Goal: Information Seeking & Learning: Check status

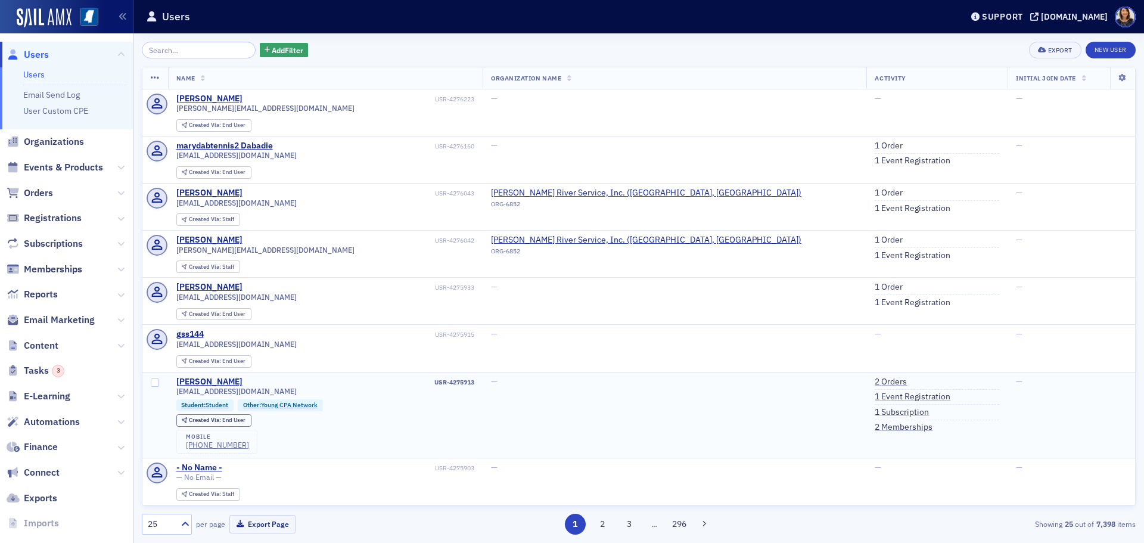
click at [604, 391] on td "—" at bounding box center [675, 415] width 384 height 86
click at [185, 51] on input "search" at bounding box center [199, 50] width 114 height 17
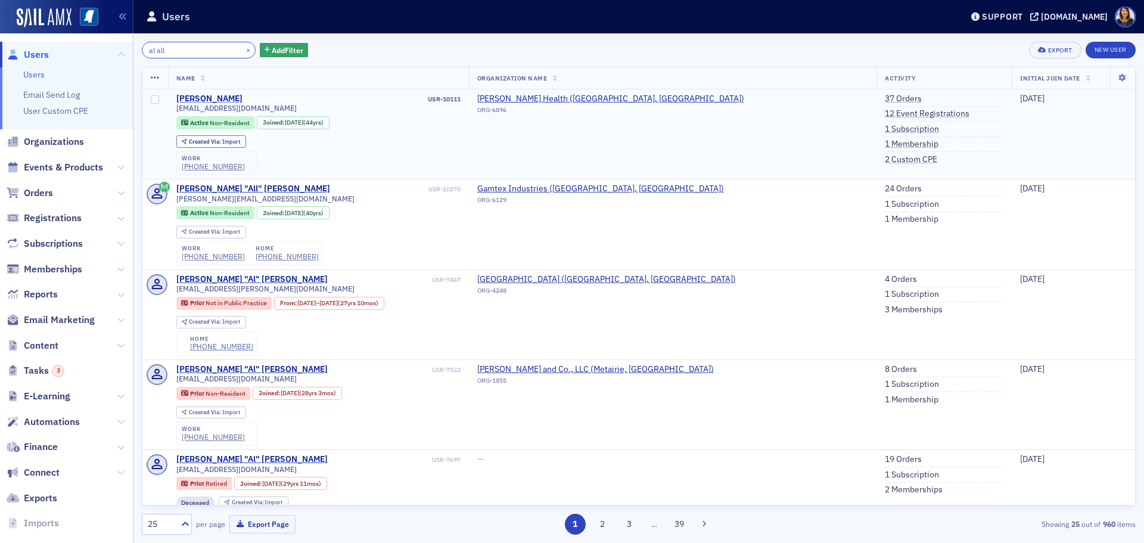
type input "al all"
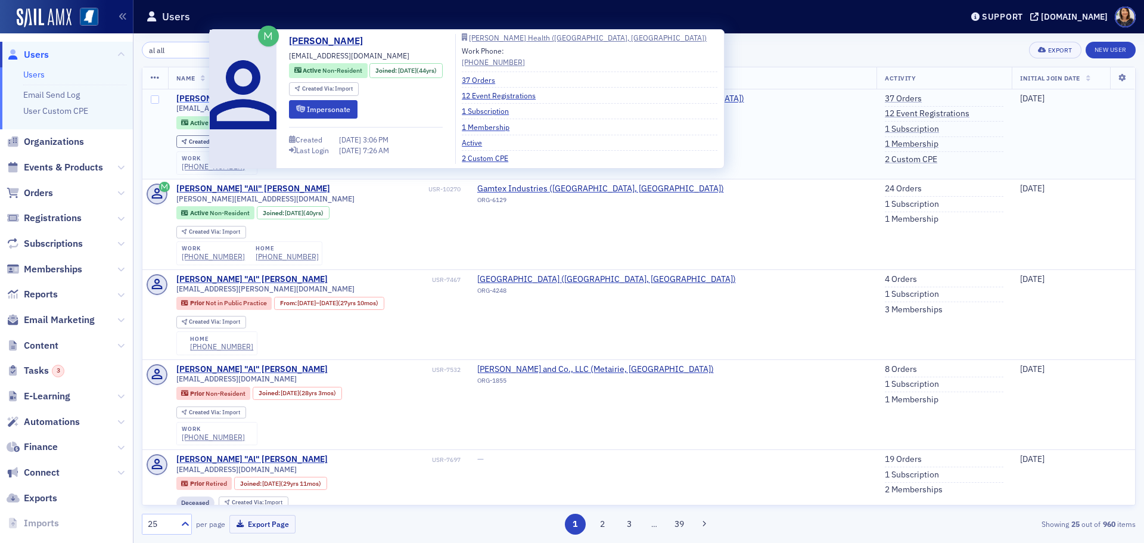
click at [196, 97] on div "Al Allred" at bounding box center [209, 99] width 66 height 11
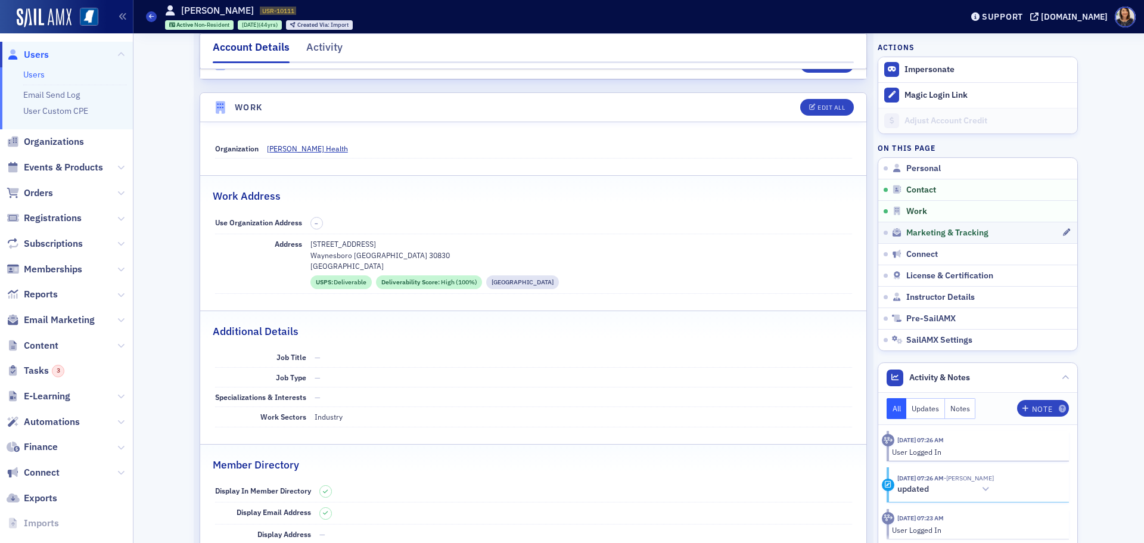
scroll to position [655, 0]
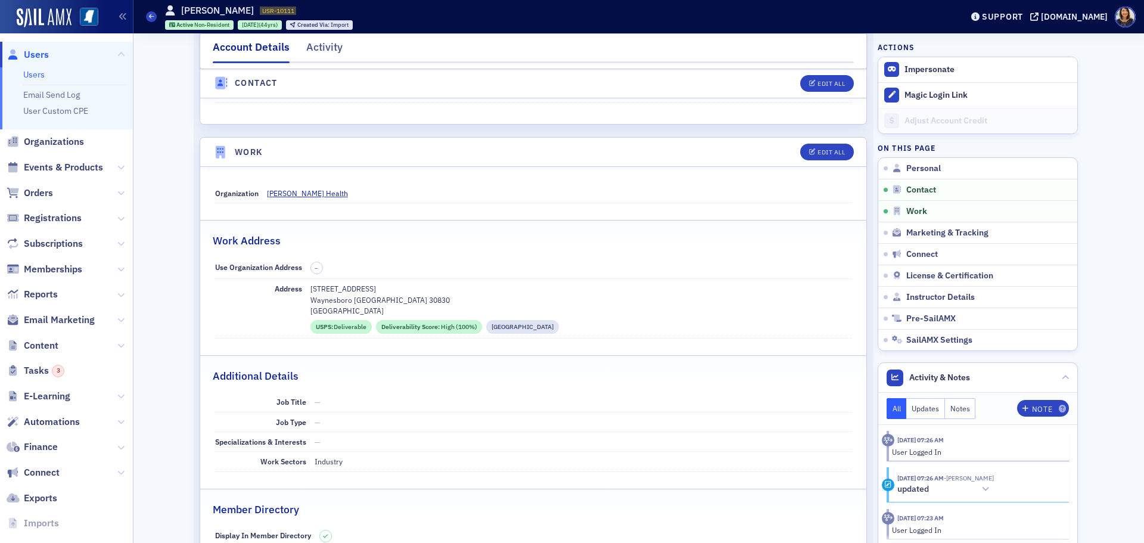
click at [34, 53] on span "Users" at bounding box center [36, 54] width 25 height 13
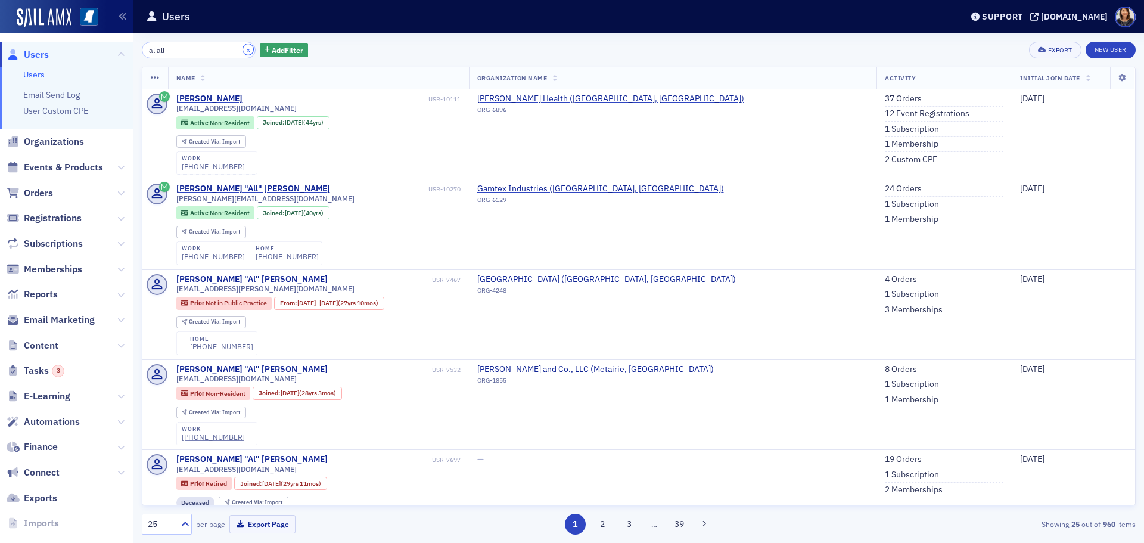
click at [243, 48] on button "×" at bounding box center [248, 49] width 11 height 11
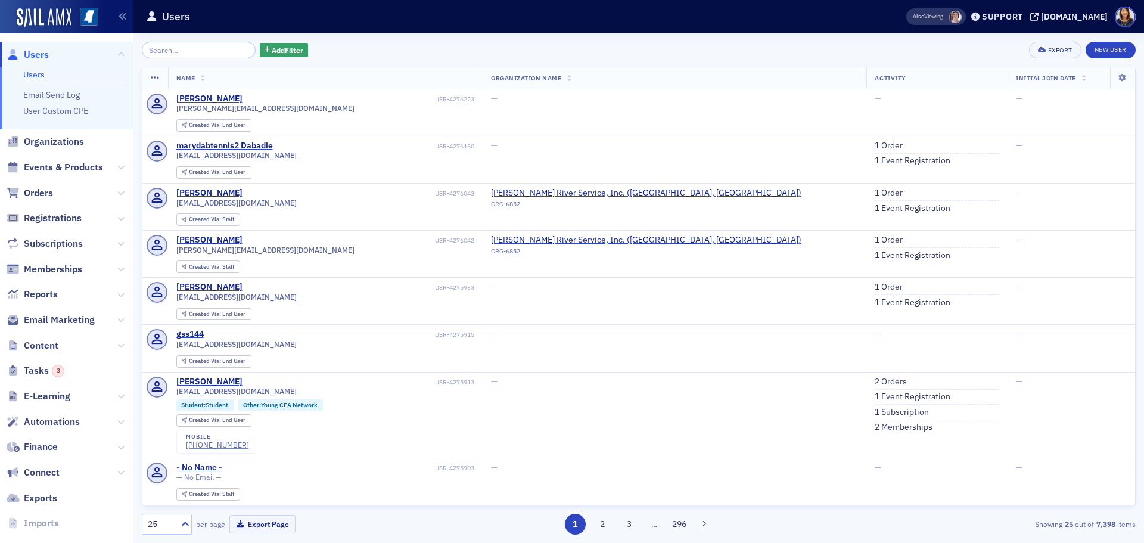
click at [170, 32] on header "Users Also Viewing Support ms-cpa.org" at bounding box center [638, 16] width 1011 height 33
click at [169, 44] on input "search" at bounding box center [199, 50] width 114 height 17
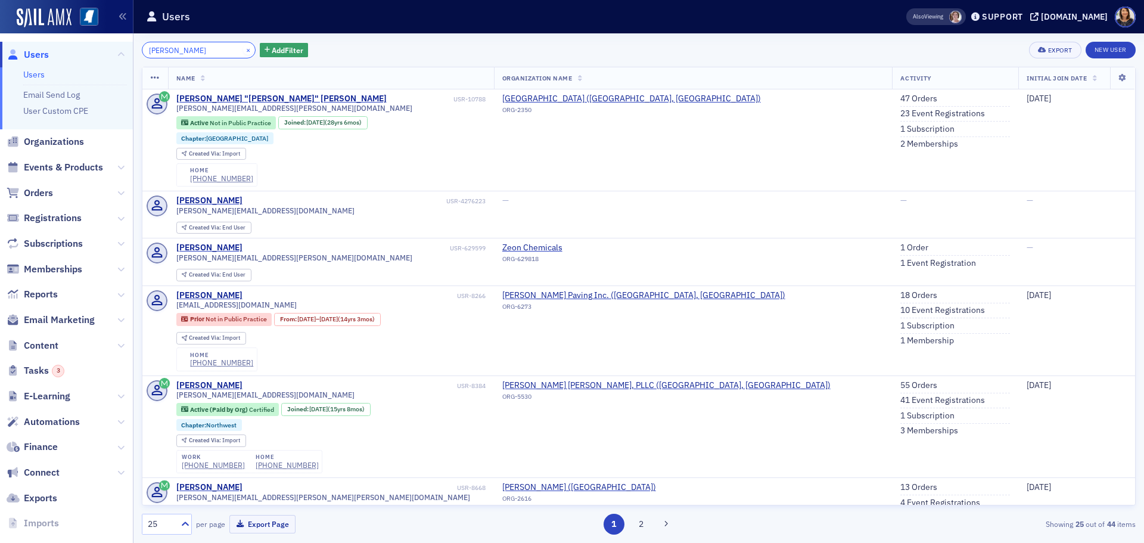
type input "melissa barn"
click at [243, 51] on button "×" at bounding box center [248, 49] width 11 height 11
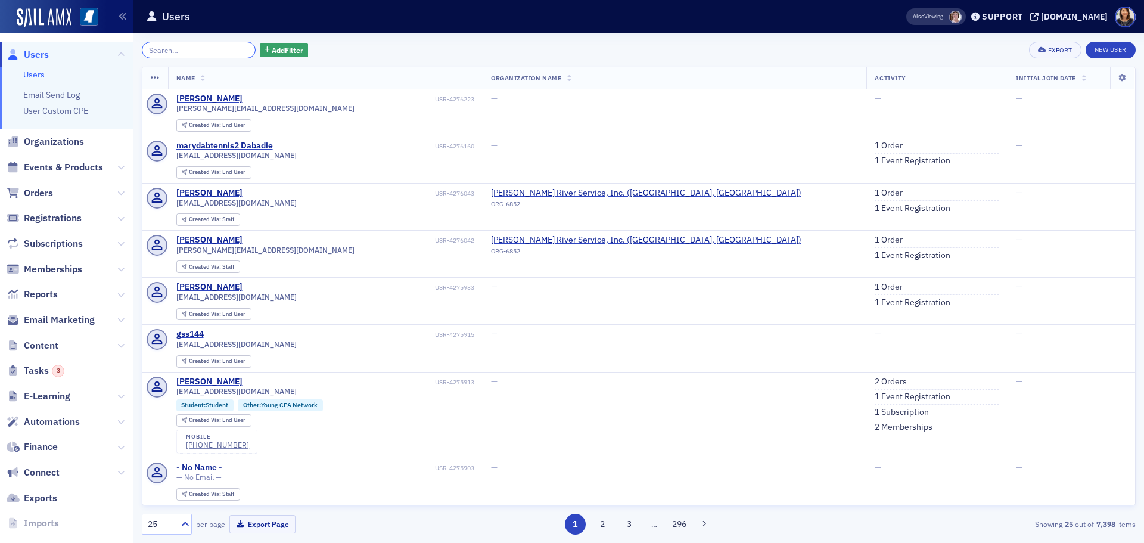
click at [199, 52] on input "search" at bounding box center [199, 50] width 114 height 17
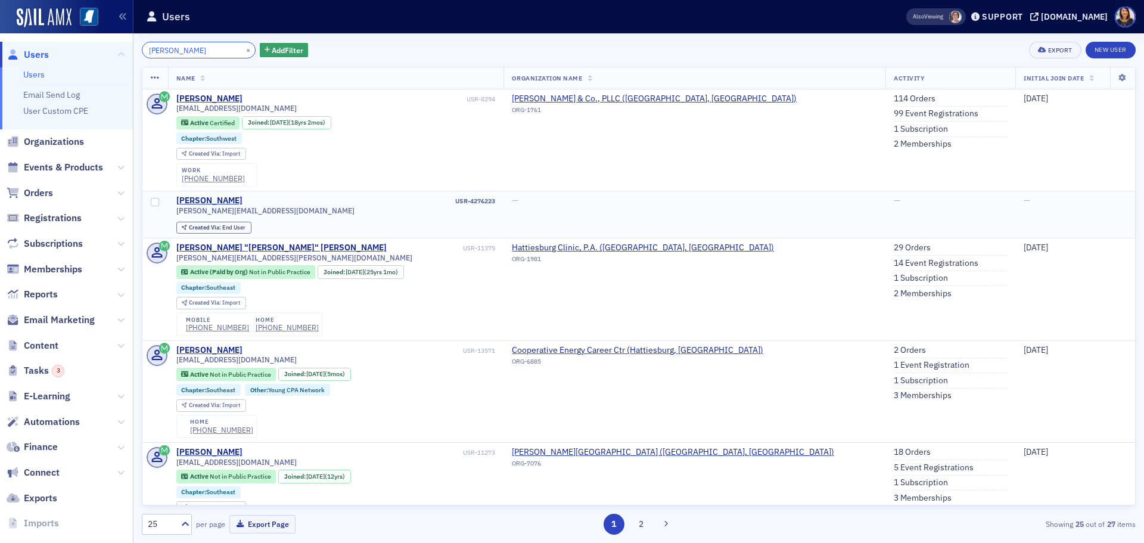
type input "melissa stringer"
drag, startPoint x: 263, startPoint y: 211, endPoint x: 167, endPoint y: 215, distance: 96.0
click at [167, 215] on tr "melissa USR-4276223 melissa@stringercpa.com Created Via : End User — — —" at bounding box center [638, 214] width 993 height 47
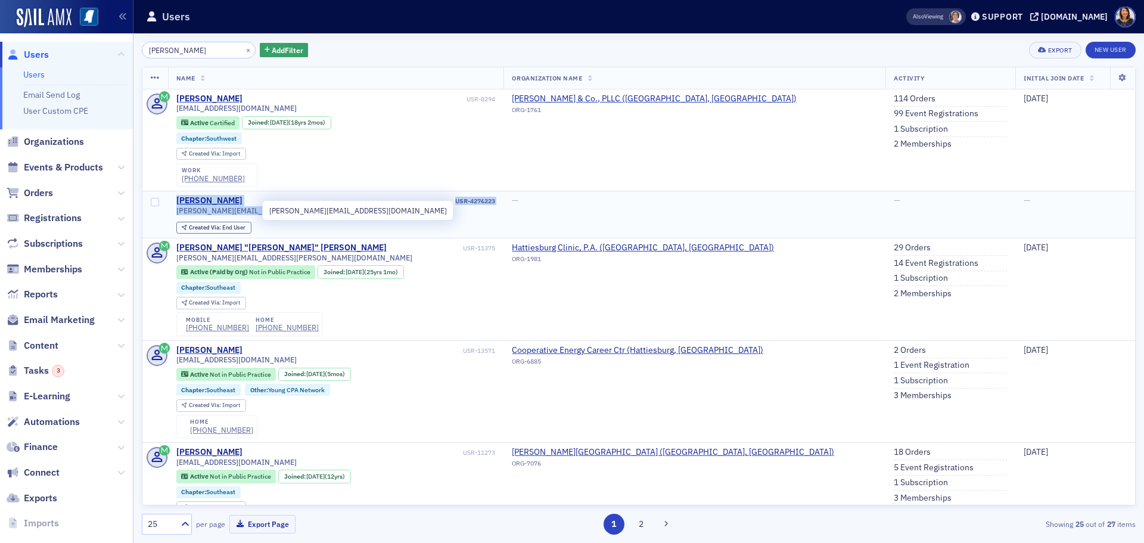
click at [201, 212] on span "[PERSON_NAME][EMAIL_ADDRESS][DOMAIN_NAME]" at bounding box center [265, 210] width 178 height 9
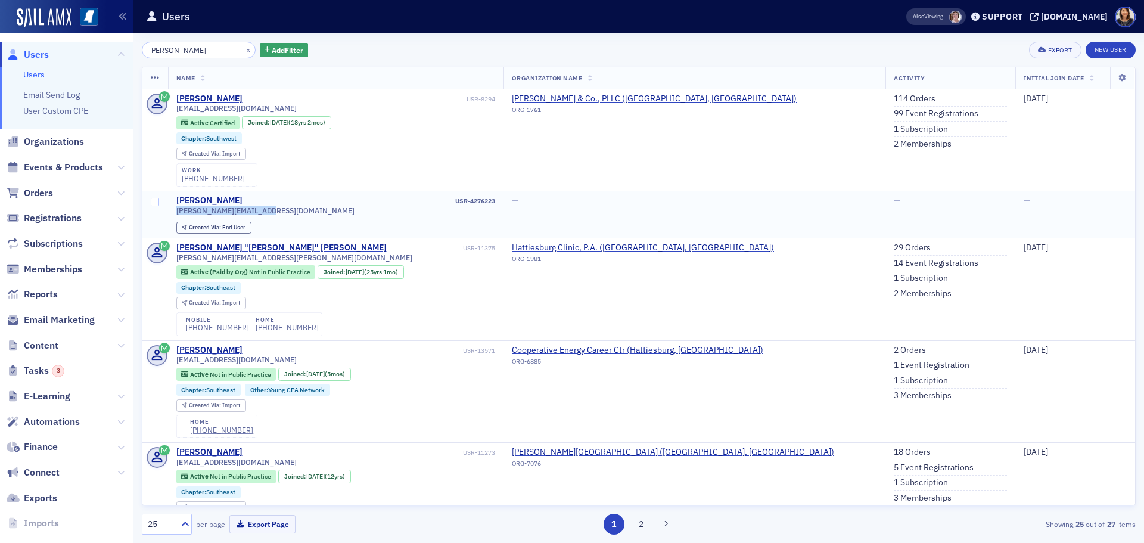
drag, startPoint x: 264, startPoint y: 212, endPoint x: 178, endPoint y: 216, distance: 85.9
click at [178, 216] on div "melissa@stringercpa.com Created Via : End User" at bounding box center [335, 220] width 319 height 28
copy span "[PERSON_NAME][EMAIL_ADDRESS][DOMAIN_NAME]"
click at [369, 75] on th "Name" at bounding box center [336, 78] width 336 height 22
click at [243, 52] on button "×" at bounding box center [248, 49] width 11 height 11
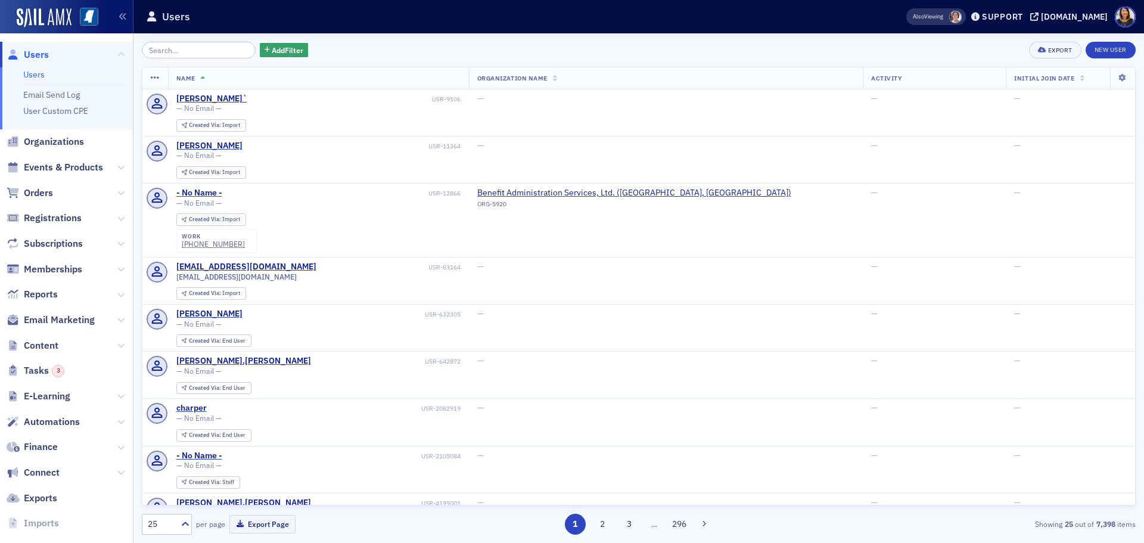
click at [365, 44] on div "Add Filter Export New User" at bounding box center [639, 50] width 994 height 17
click at [38, 51] on span "Users" at bounding box center [36, 54] width 25 height 13
click at [25, 52] on span "Users" at bounding box center [36, 54] width 25 height 13
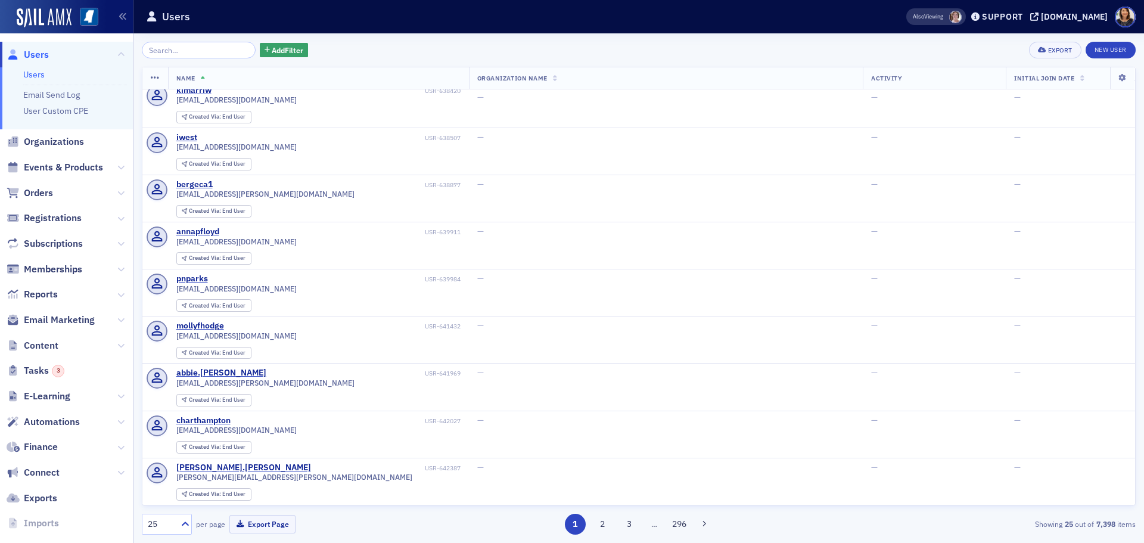
scroll to position [557, 0]
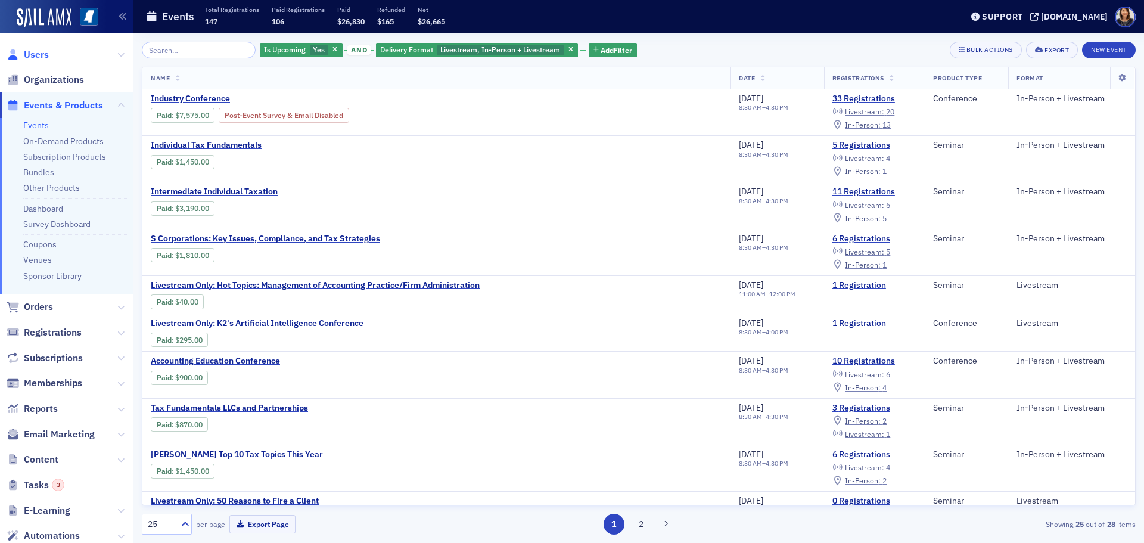
click at [29, 55] on span "Users" at bounding box center [36, 54] width 25 height 13
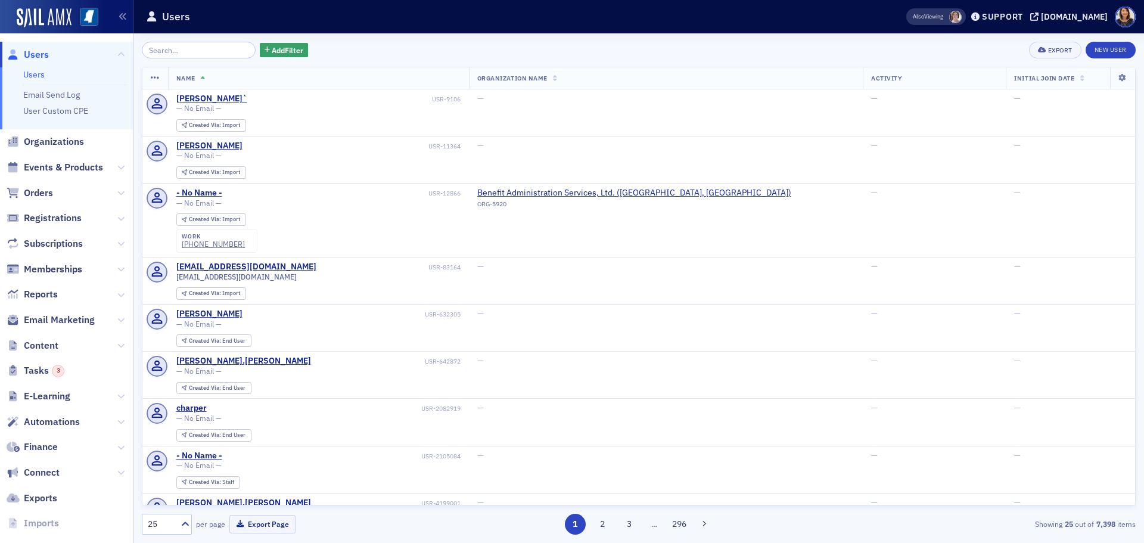
click at [35, 56] on span "Users" at bounding box center [36, 54] width 25 height 13
click at [24, 51] on span "Users" at bounding box center [36, 54] width 25 height 13
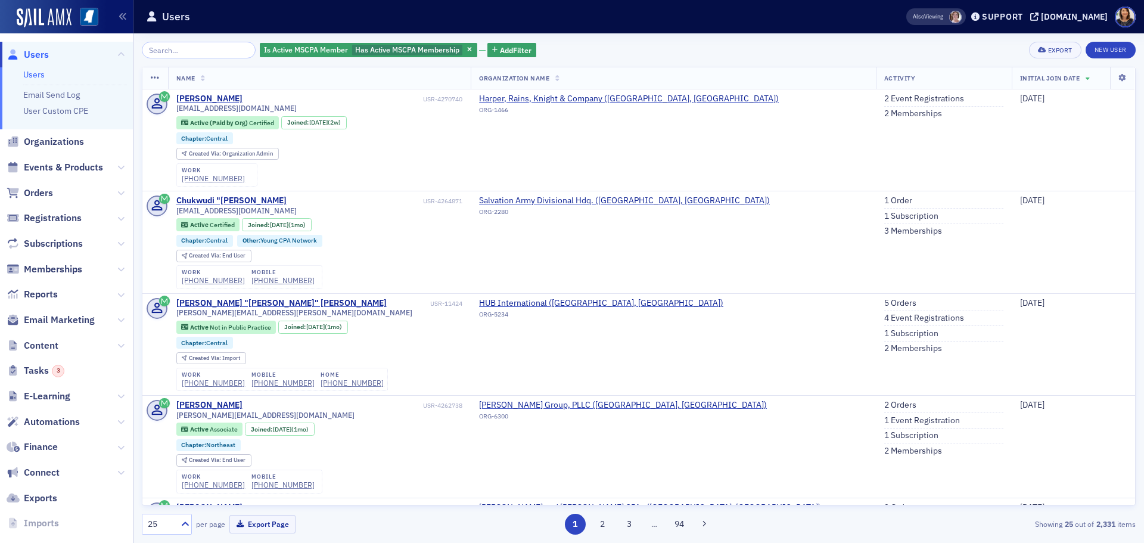
click at [34, 57] on span "Users" at bounding box center [36, 54] width 25 height 13
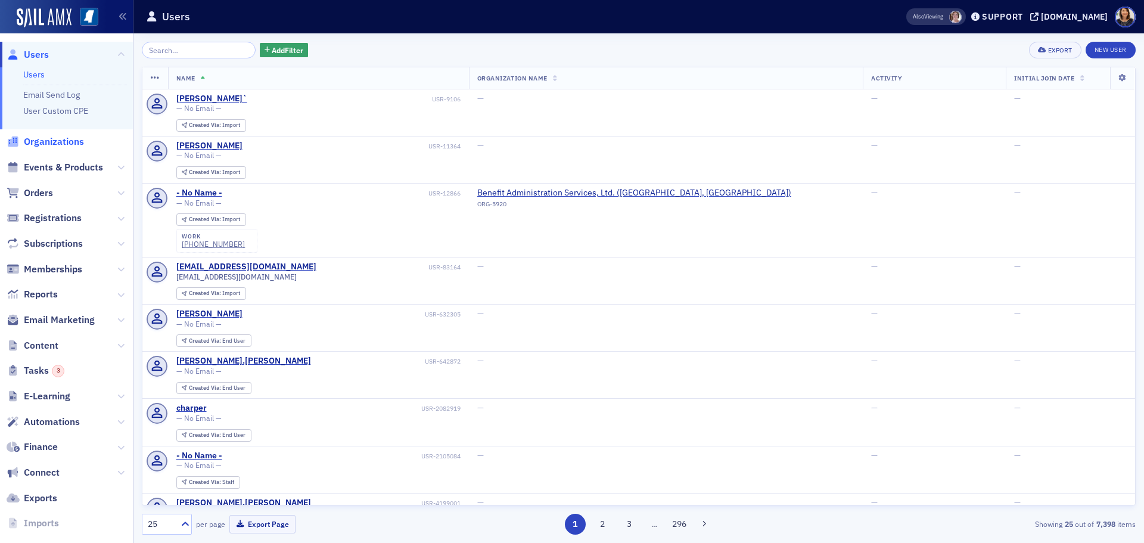
click at [54, 146] on span "Organizations" at bounding box center [54, 141] width 60 height 13
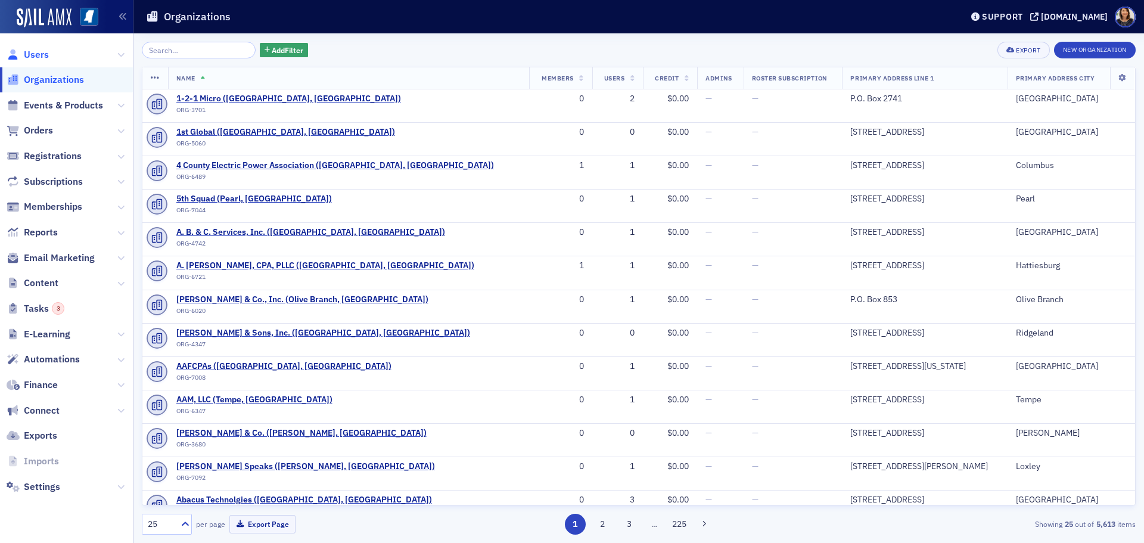
click at [35, 51] on span "Users" at bounding box center [36, 54] width 25 height 13
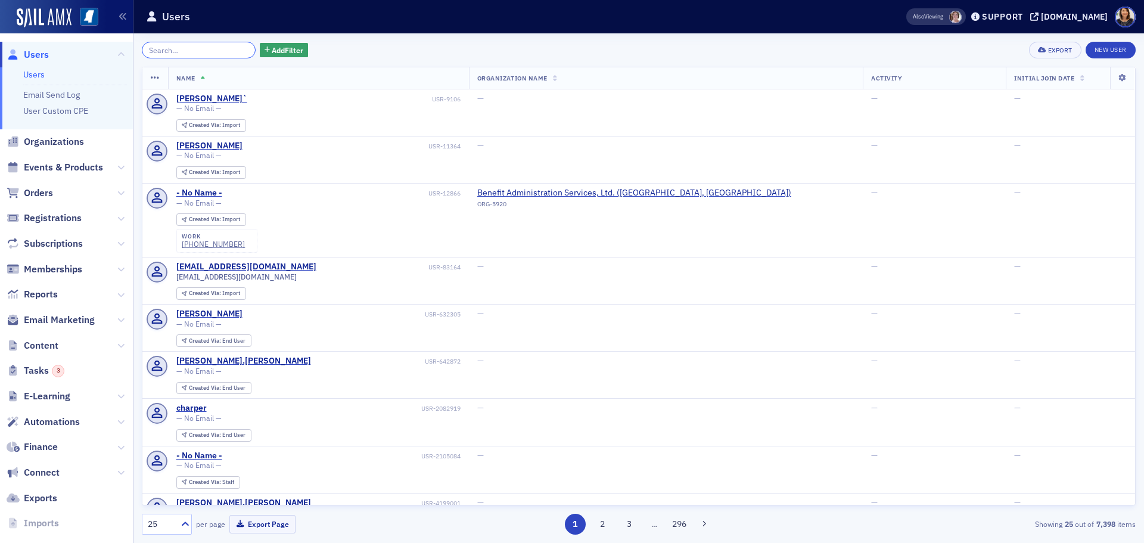
click at [173, 46] on input "search" at bounding box center [199, 50] width 114 height 17
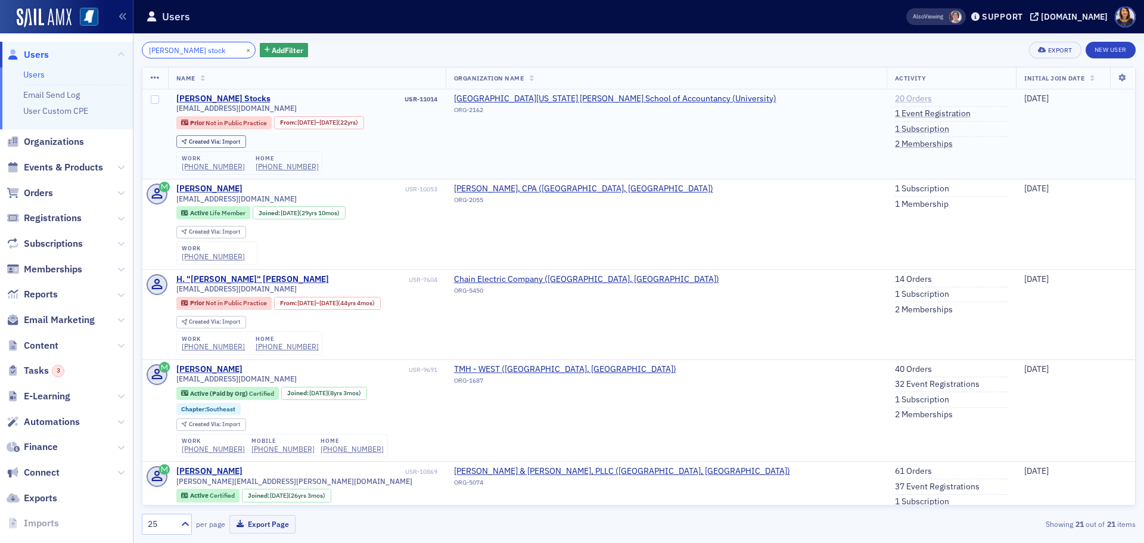
type input "morris stock"
click at [895, 97] on link "20 Orders" at bounding box center [913, 99] width 37 height 11
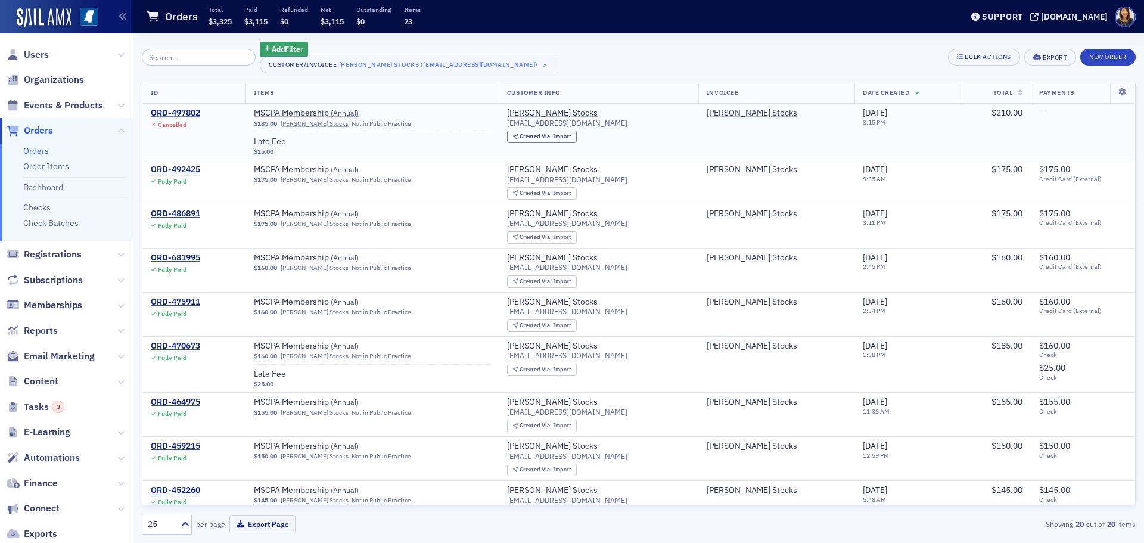
click at [173, 112] on div "ORD-497802" at bounding box center [175, 113] width 49 height 11
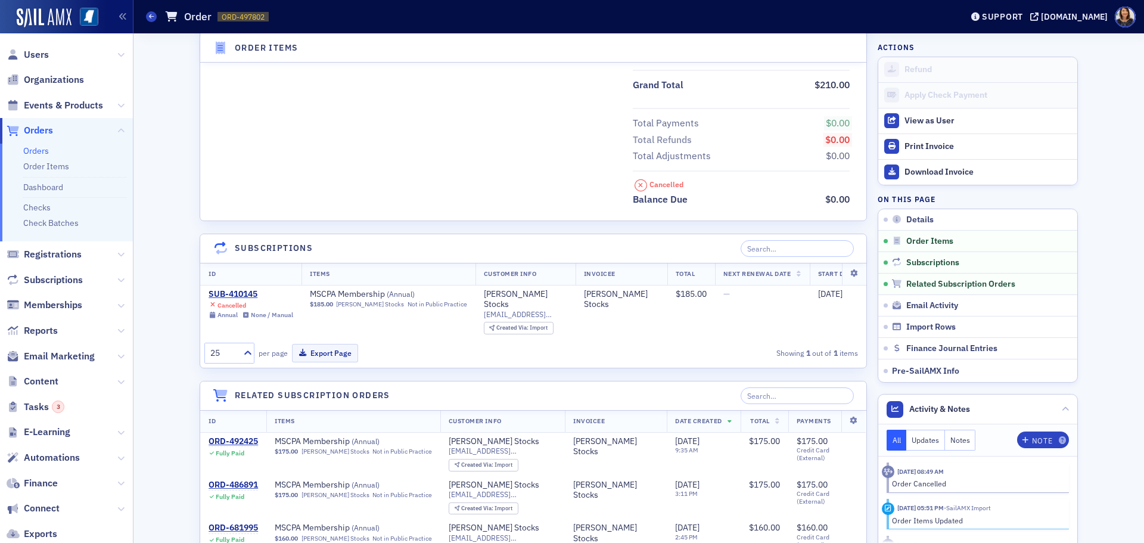
scroll to position [551, 0]
click at [231, 292] on div "SUB-410145" at bounding box center [251, 292] width 85 height 11
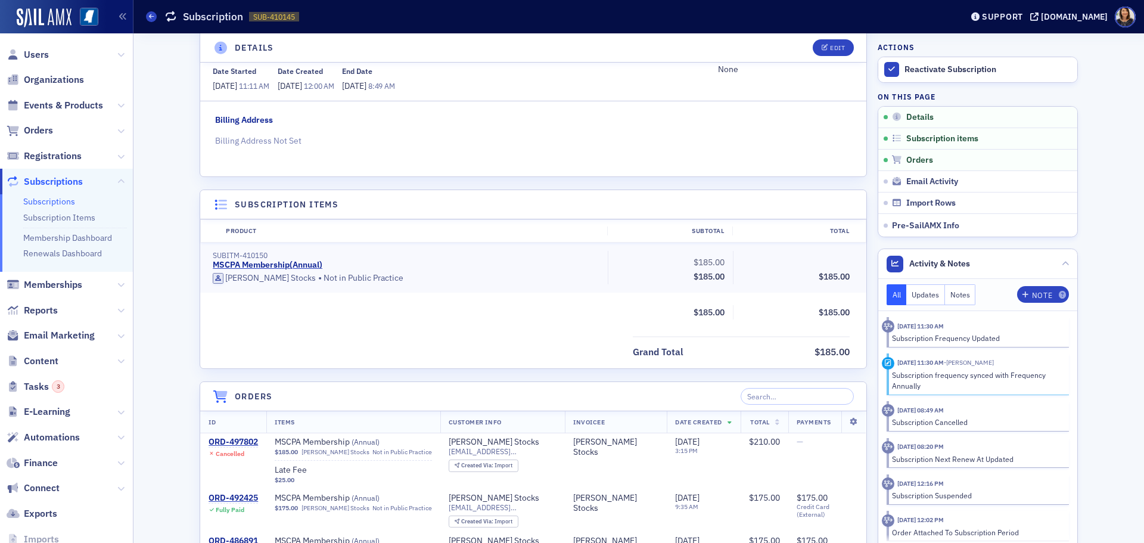
scroll to position [199, 0]
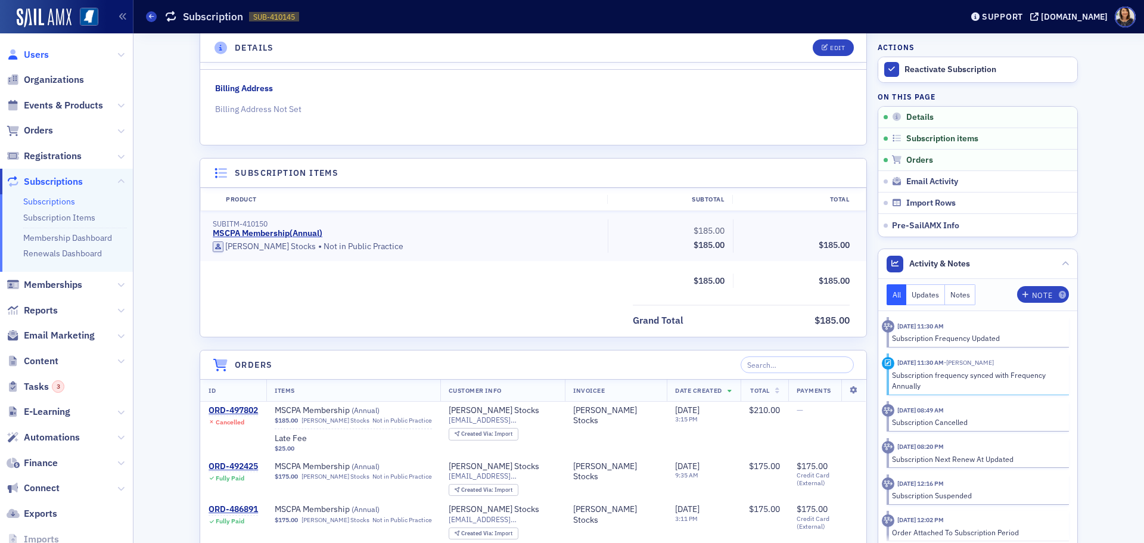
click at [28, 56] on span "Users" at bounding box center [36, 54] width 25 height 13
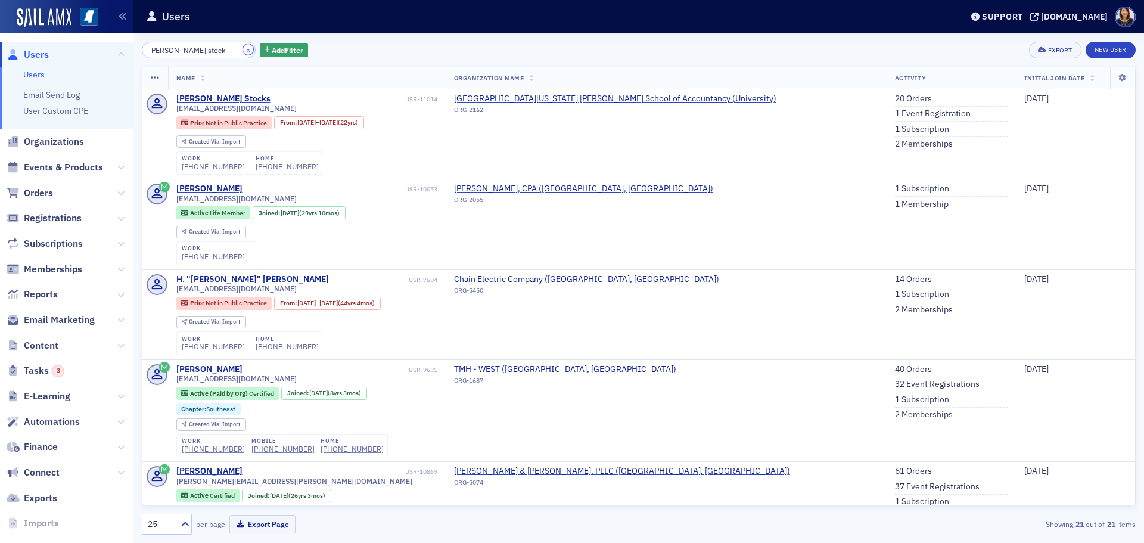
click at [243, 50] on button "×" at bounding box center [248, 49] width 11 height 11
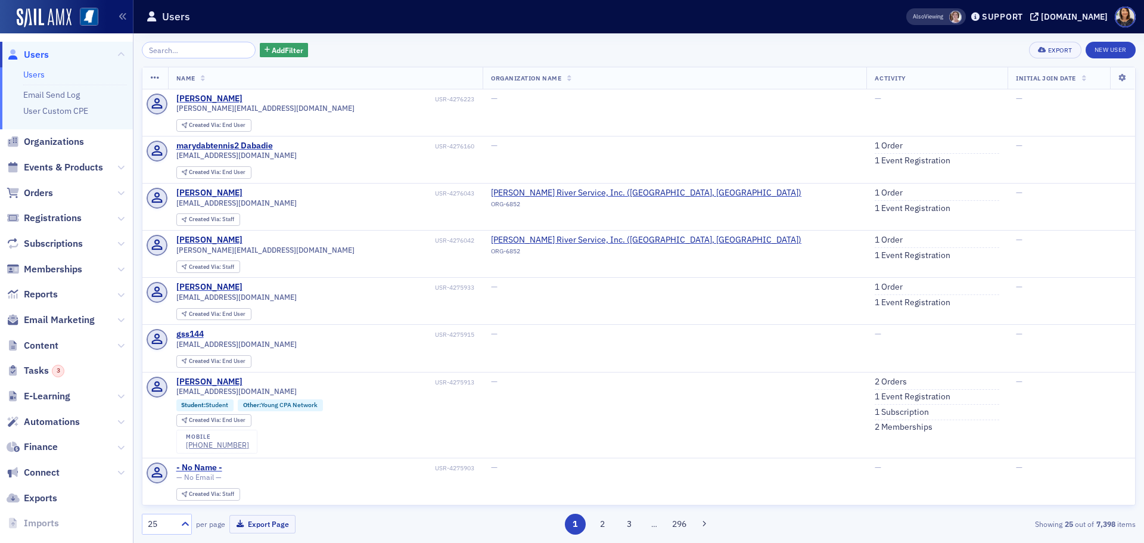
click at [29, 56] on span "Users" at bounding box center [36, 54] width 25 height 13
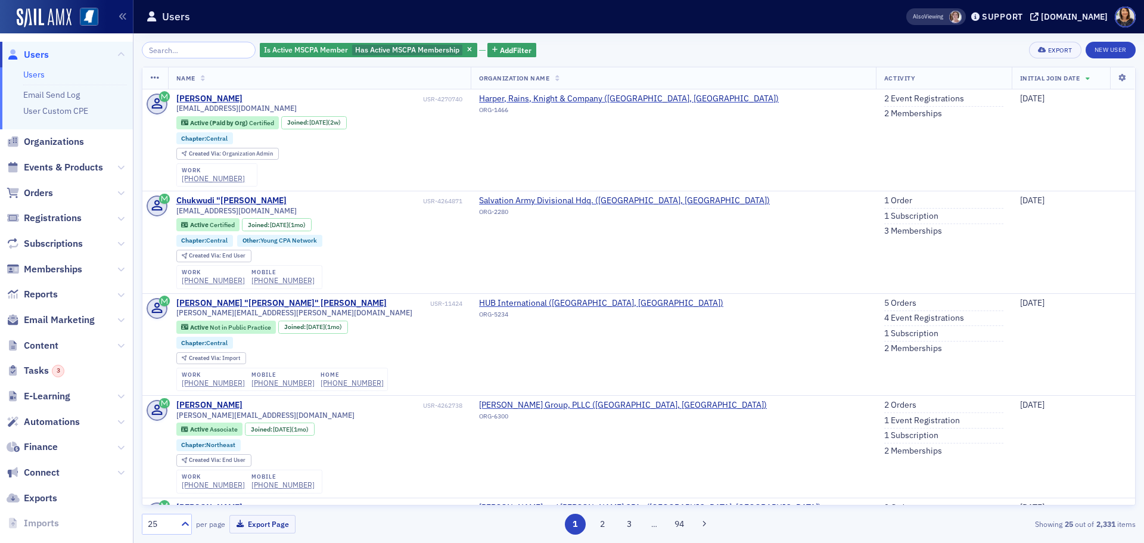
click at [37, 57] on span "Users" at bounding box center [36, 54] width 25 height 13
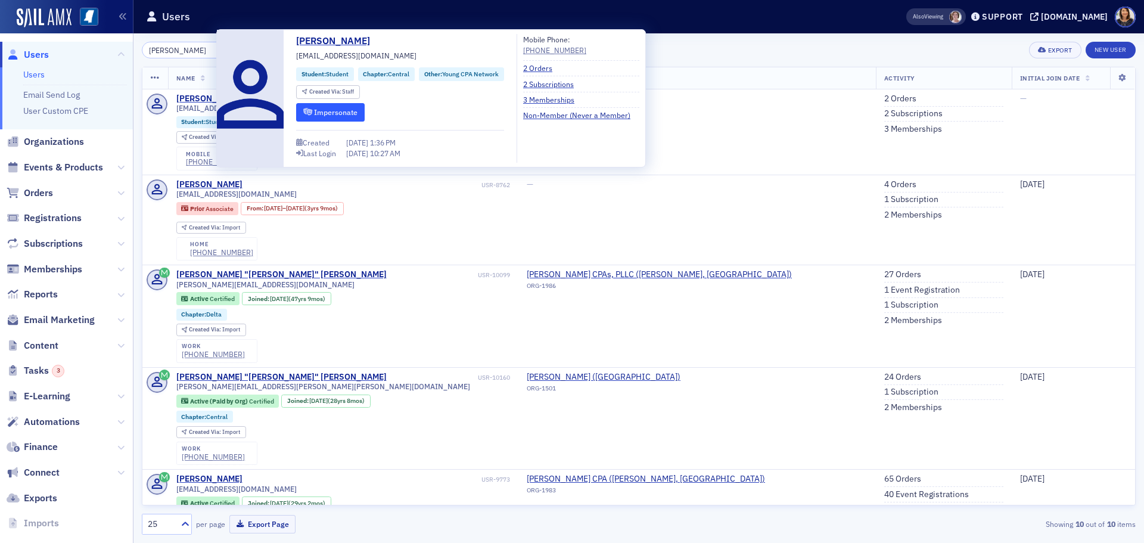
type input "[PERSON_NAME]"
click at [334, 112] on button "Impersonate" at bounding box center [330, 112] width 69 height 18
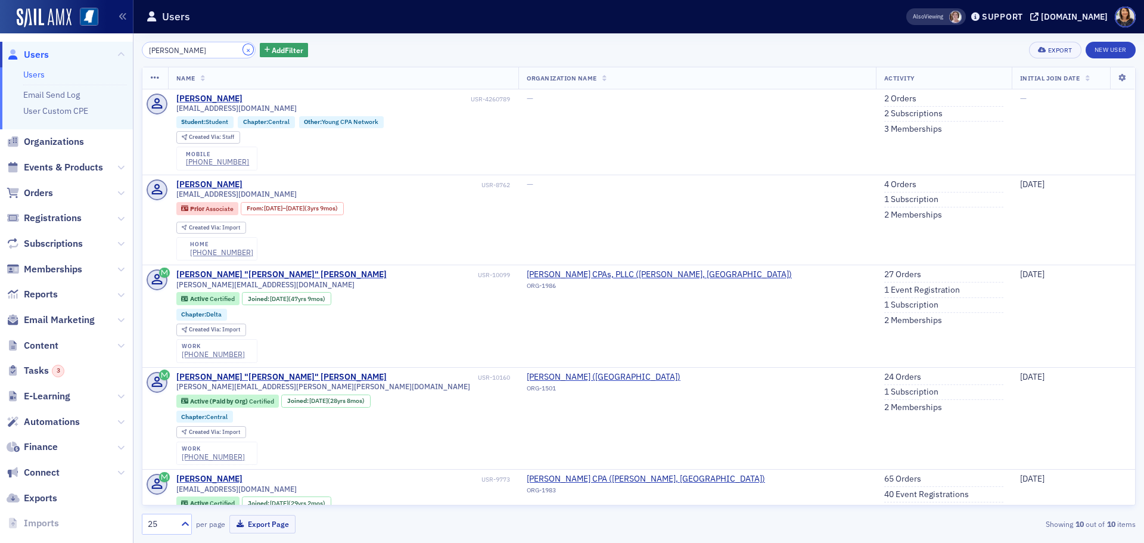
click at [243, 51] on button "×" at bounding box center [248, 49] width 11 height 11
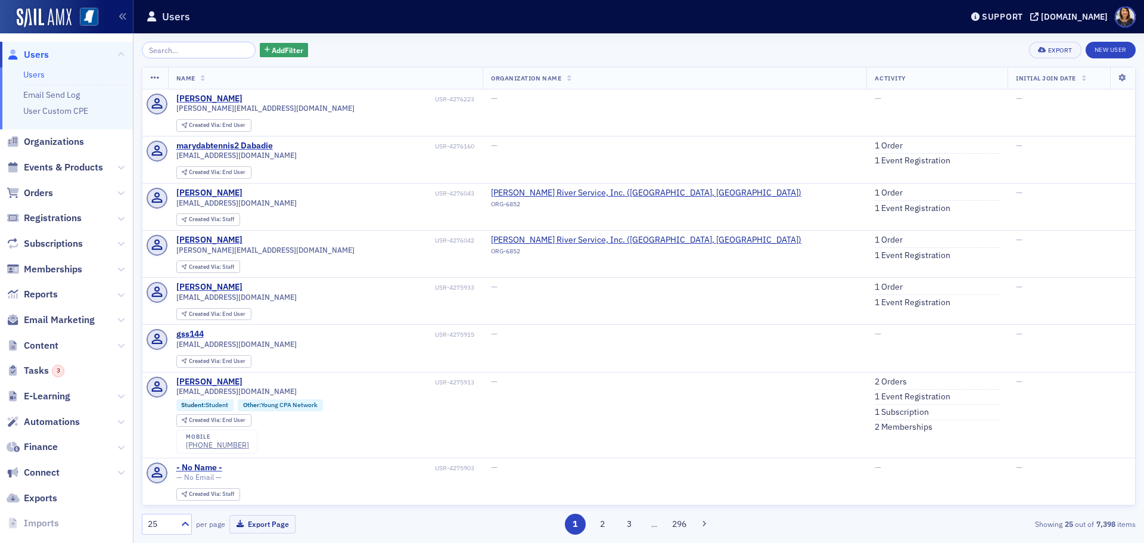
click at [29, 55] on span "Users" at bounding box center [36, 54] width 25 height 13
click at [30, 52] on span "Users" at bounding box center [36, 54] width 25 height 13
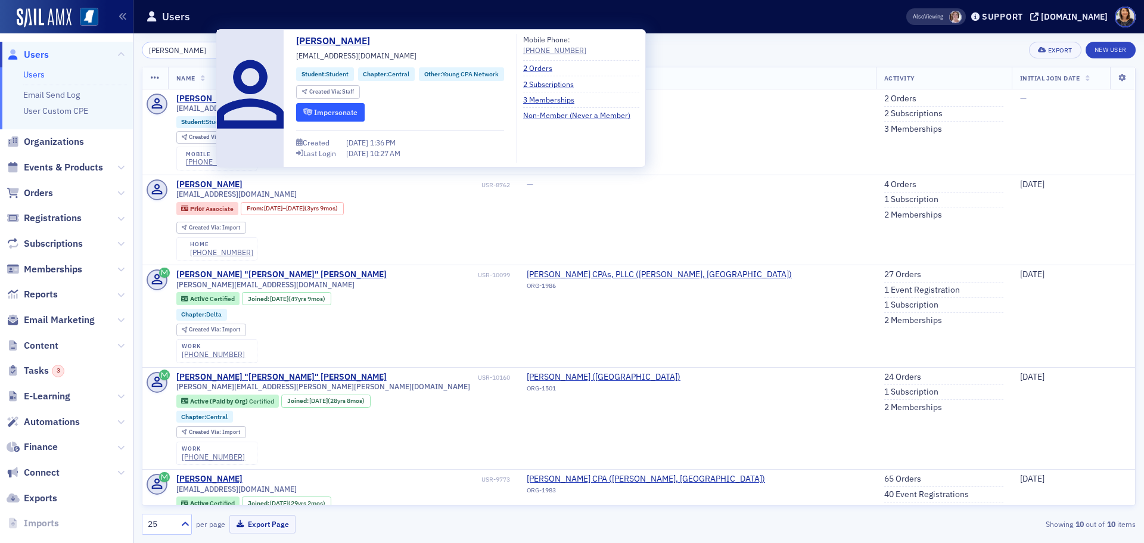
type input "[PERSON_NAME]"
click at [342, 110] on button "Impersonate" at bounding box center [330, 112] width 69 height 18
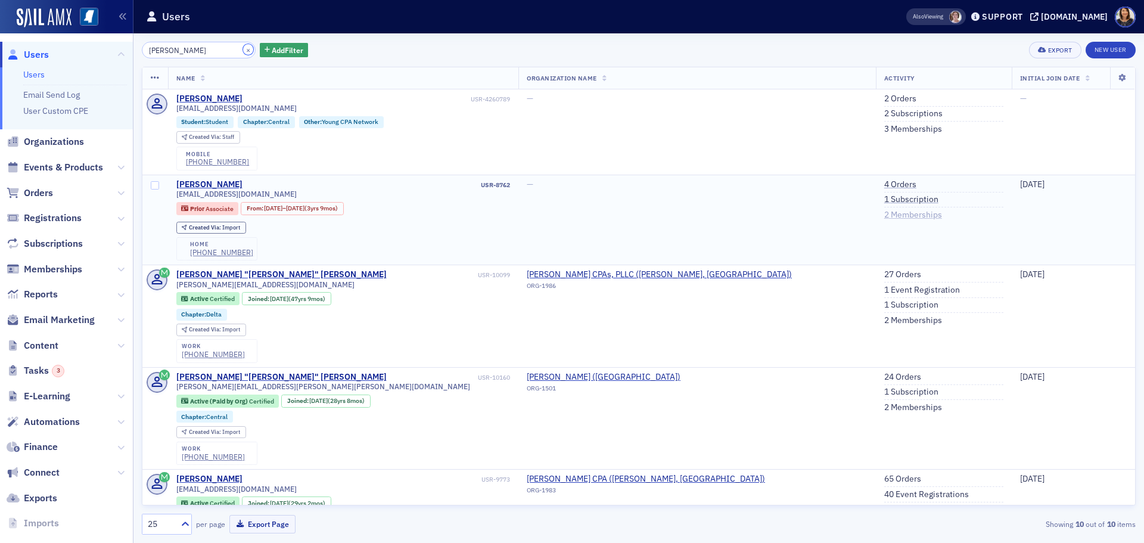
drag, startPoint x: 235, startPoint y: 51, endPoint x: 837, endPoint y: 218, distance: 625.3
click at [539, 231] on div "[PERSON_NAME] × Add Filter Export New User Name Organization Name Activity Init…" at bounding box center [639, 288] width 994 height 493
click at [884, 98] on link "2 Orders" at bounding box center [900, 99] width 32 height 11
click at [884, 129] on link "3 Memberships" at bounding box center [913, 129] width 58 height 11
